Goal: Task Accomplishment & Management: Manage account settings

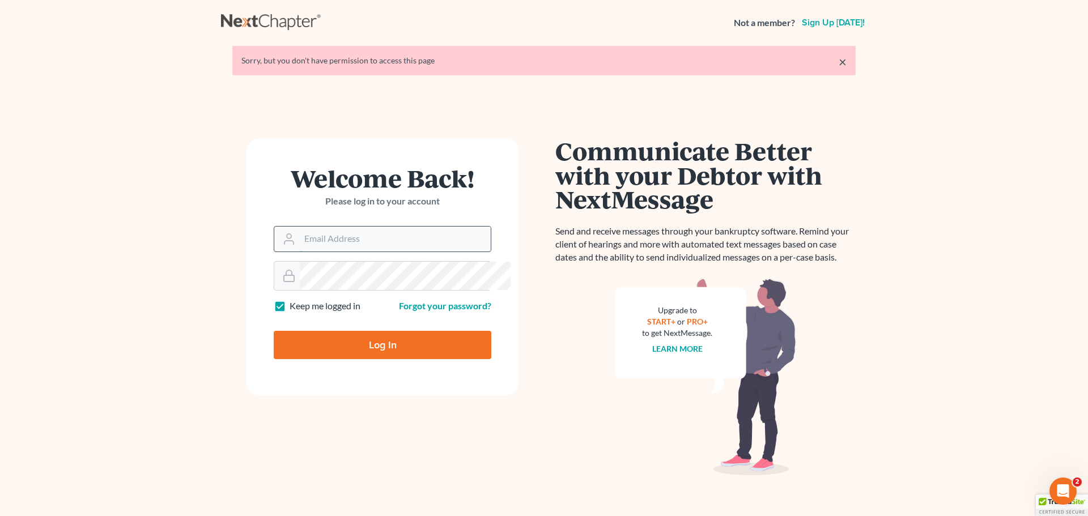
click at [385, 252] on input "Email Address" at bounding box center [395, 239] width 191 height 25
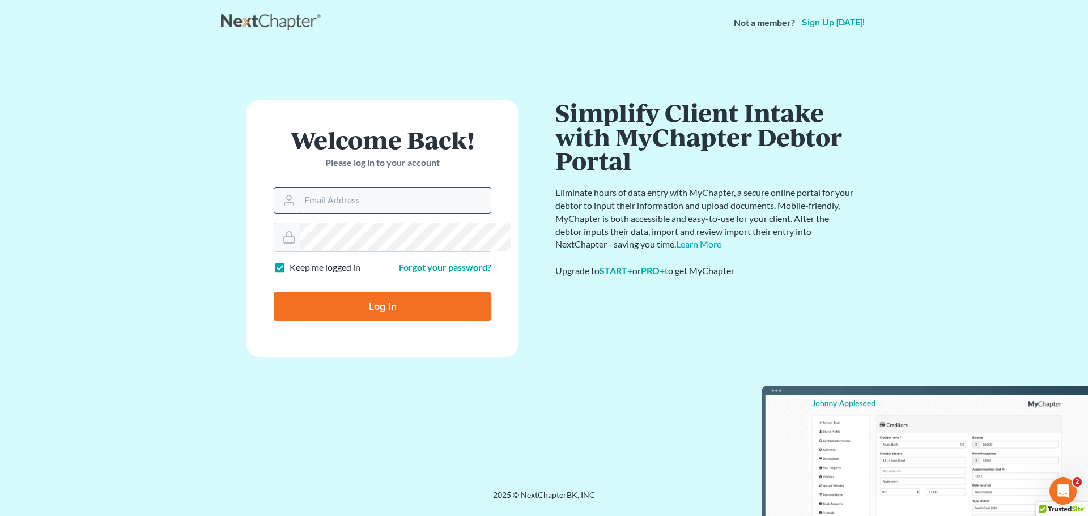
type input "Crystal@attorneydebtfighters.com"
type input "Thinking..."
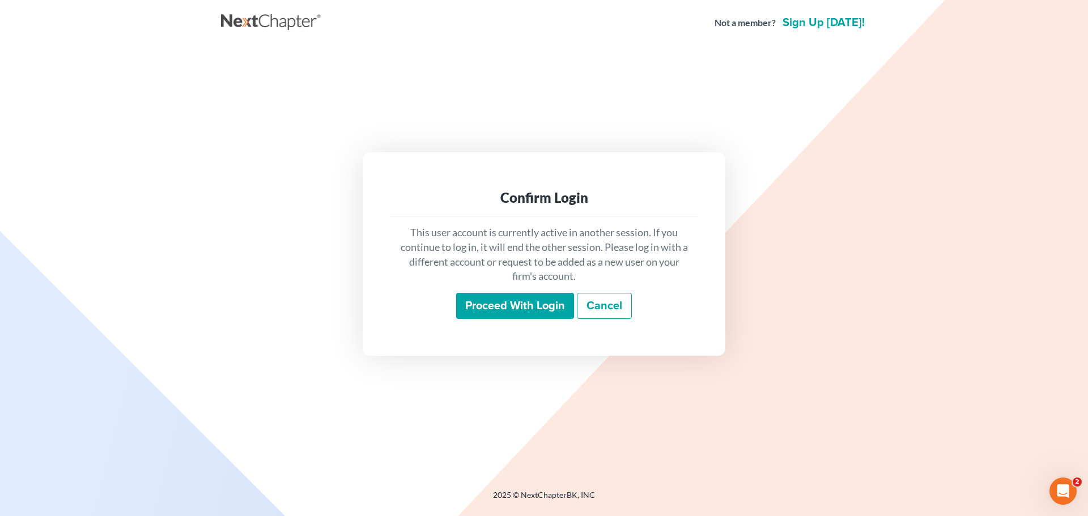
drag, startPoint x: 474, startPoint y: 298, endPoint x: 470, endPoint y: 304, distance: 7.3
click at [474, 298] on input "Proceed with login" at bounding box center [515, 306] width 118 height 26
